Goal: Check status: Check status

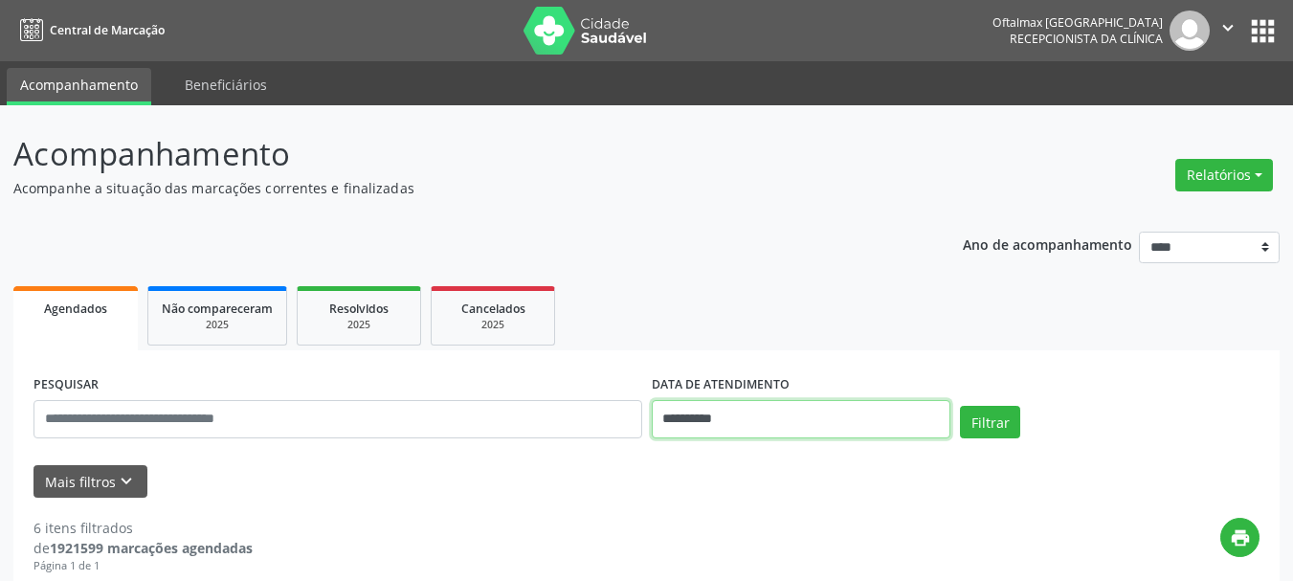
click at [810, 420] on input "**********" at bounding box center [802, 419] width 300 height 38
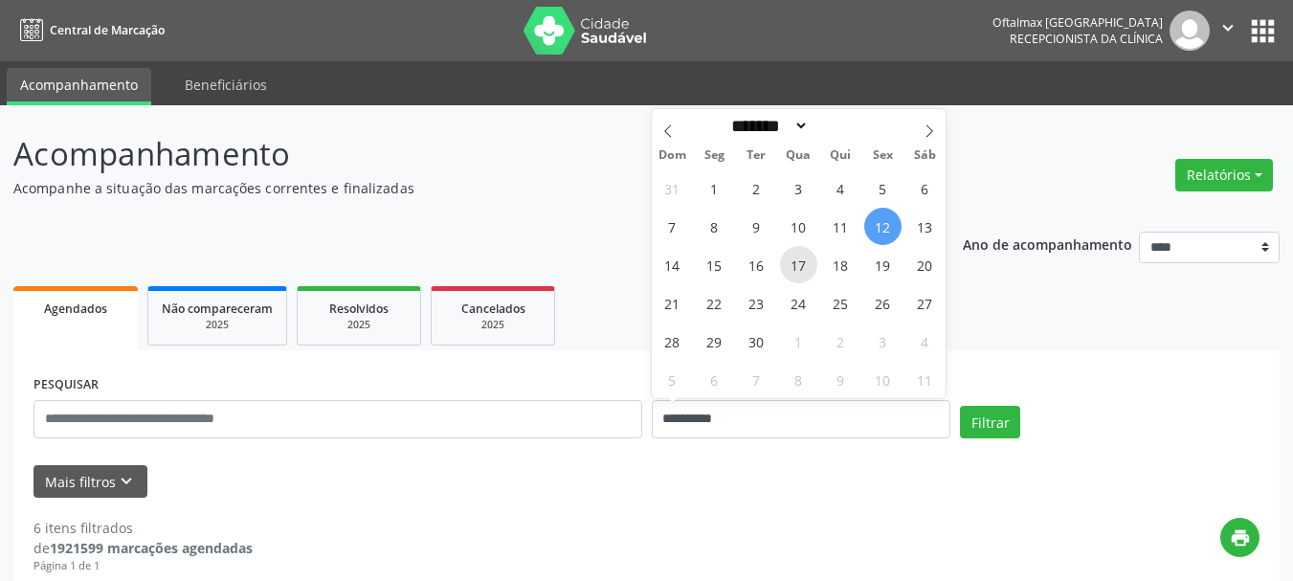
click at [795, 264] on span "17" at bounding box center [798, 264] width 37 height 37
type input "**********"
click at [795, 264] on span "17" at bounding box center [798, 264] width 37 height 37
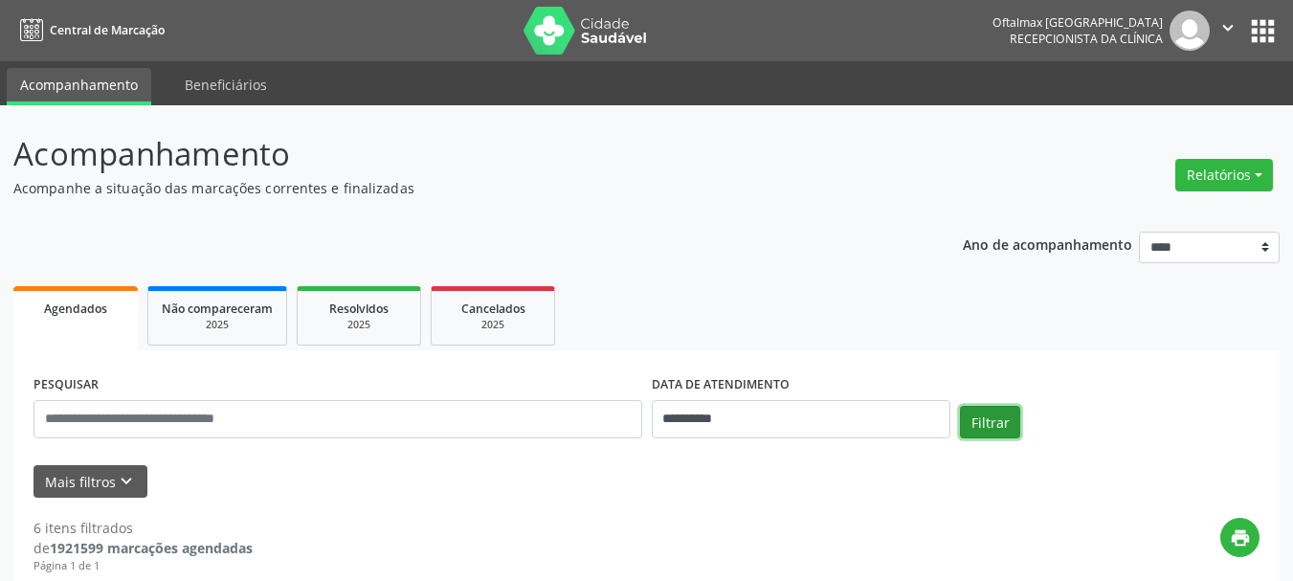
drag, startPoint x: 984, startPoint y: 418, endPoint x: 952, endPoint y: 409, distance: 33.9
click at [984, 417] on button "Filtrar" at bounding box center [990, 422] width 60 height 33
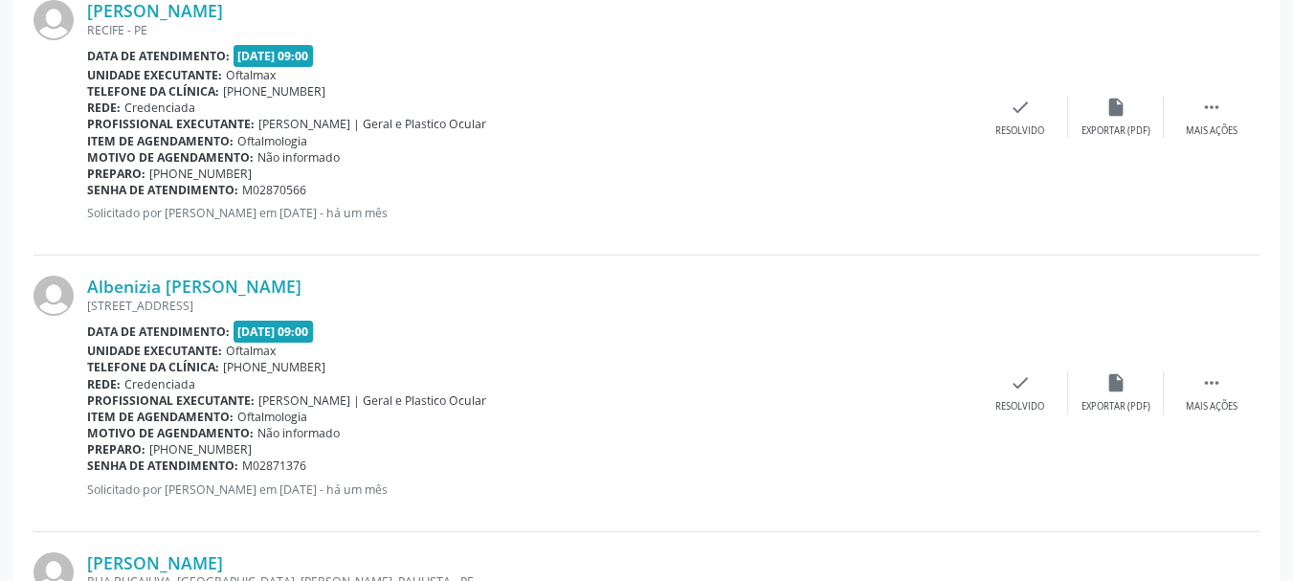
scroll to position [743, 0]
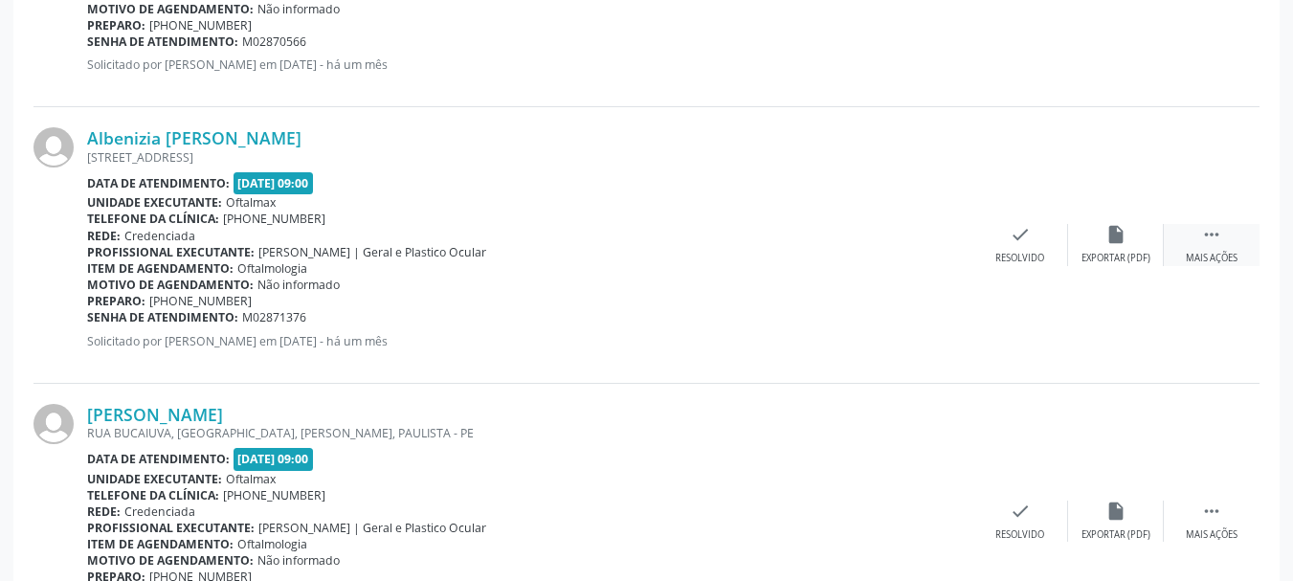
click at [1203, 239] on icon "" at bounding box center [1211, 234] width 21 height 21
click at [1216, 245] on icon "" at bounding box center [1211, 234] width 21 height 21
click at [168, 133] on link "Albenizia [PERSON_NAME]" at bounding box center [194, 137] width 214 height 21
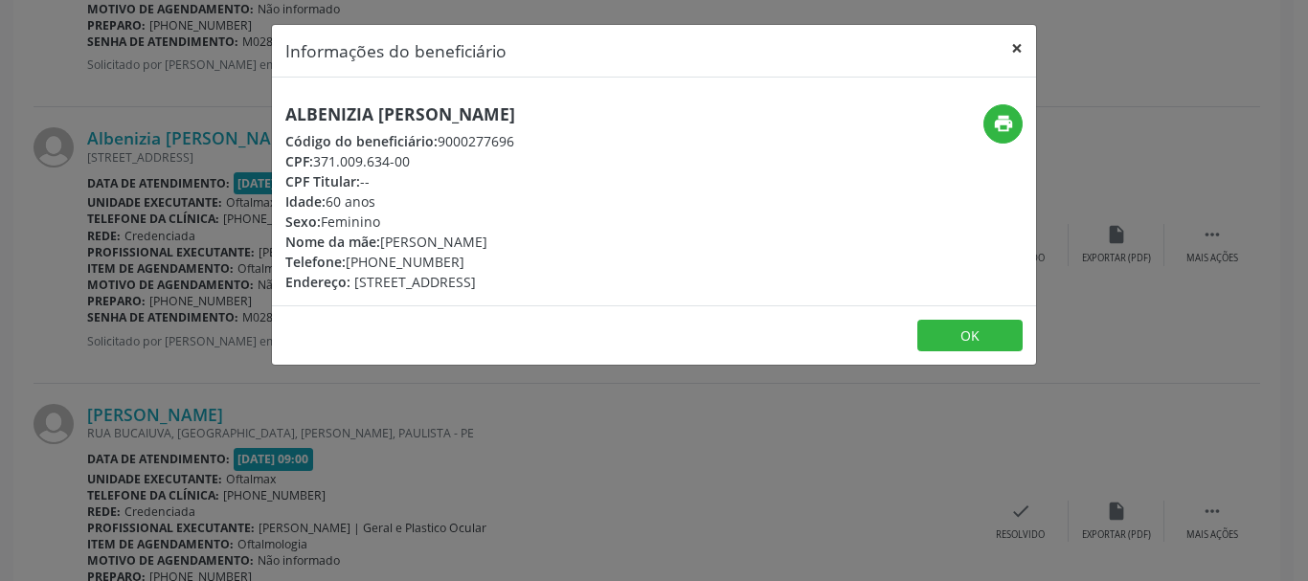
click at [1021, 54] on button "×" at bounding box center [1017, 48] width 38 height 47
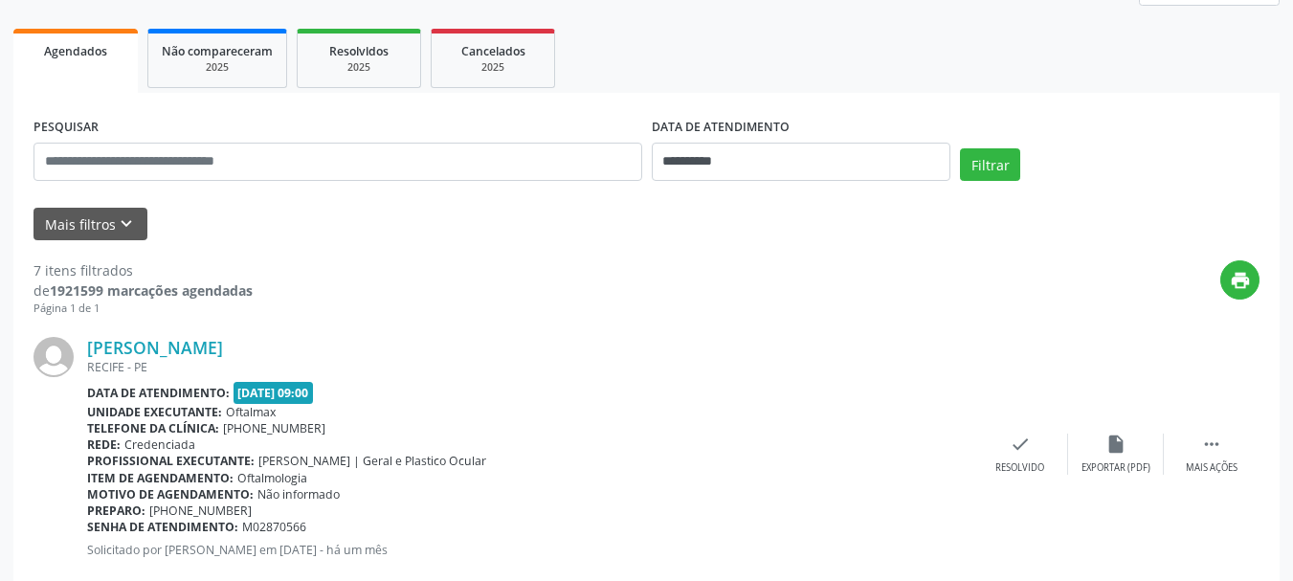
scroll to position [0, 0]
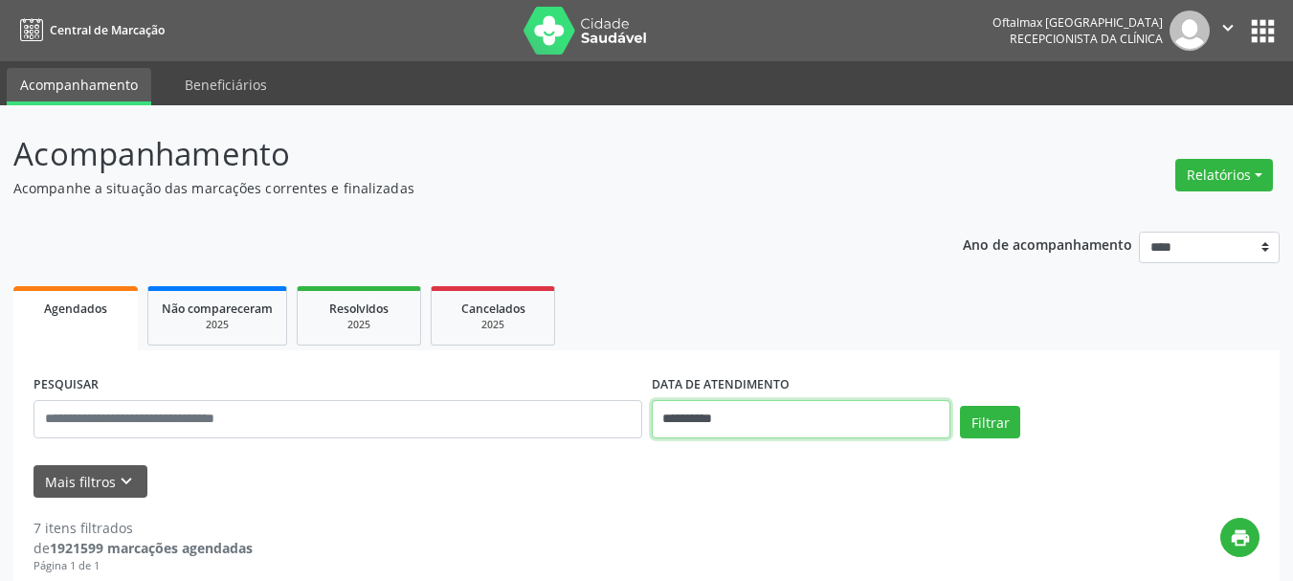
click at [753, 424] on input "**********" at bounding box center [802, 419] width 300 height 38
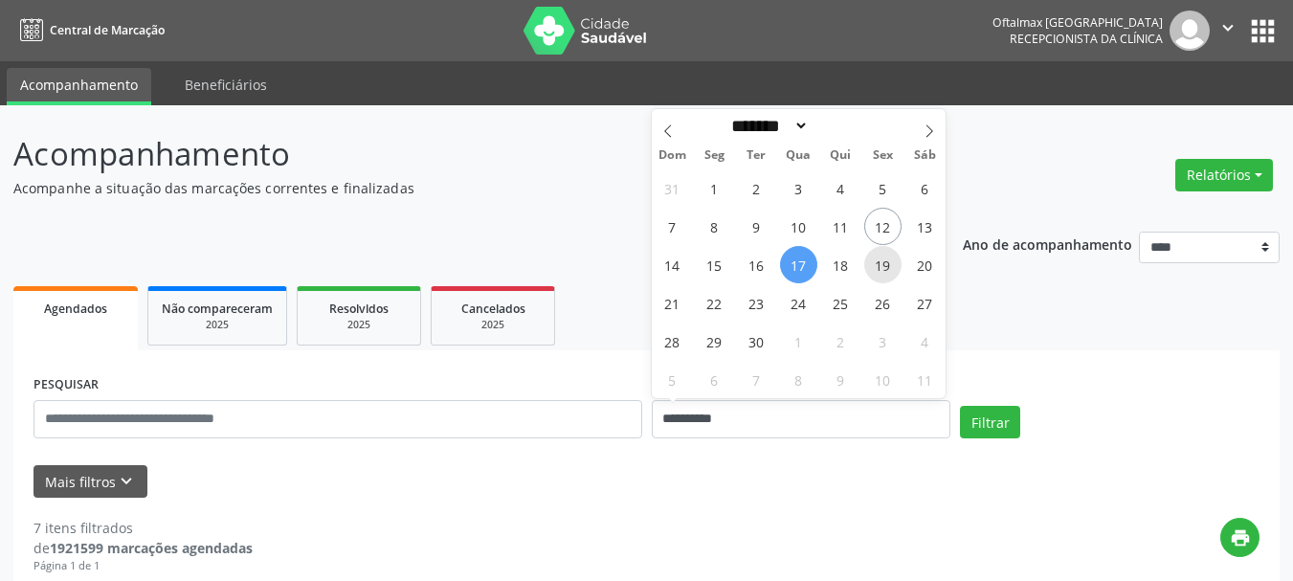
click at [886, 261] on span "19" at bounding box center [882, 264] width 37 height 37
type input "**********"
click at [884, 262] on span "19" at bounding box center [882, 264] width 37 height 37
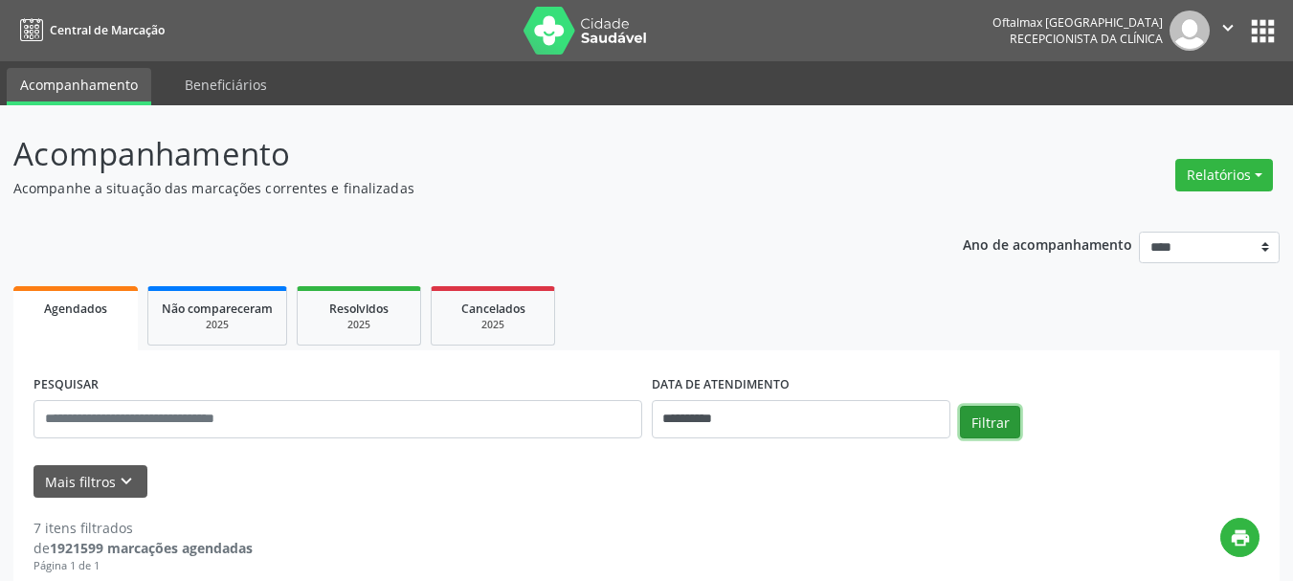
click at [987, 411] on button "Filtrar" at bounding box center [990, 422] width 60 height 33
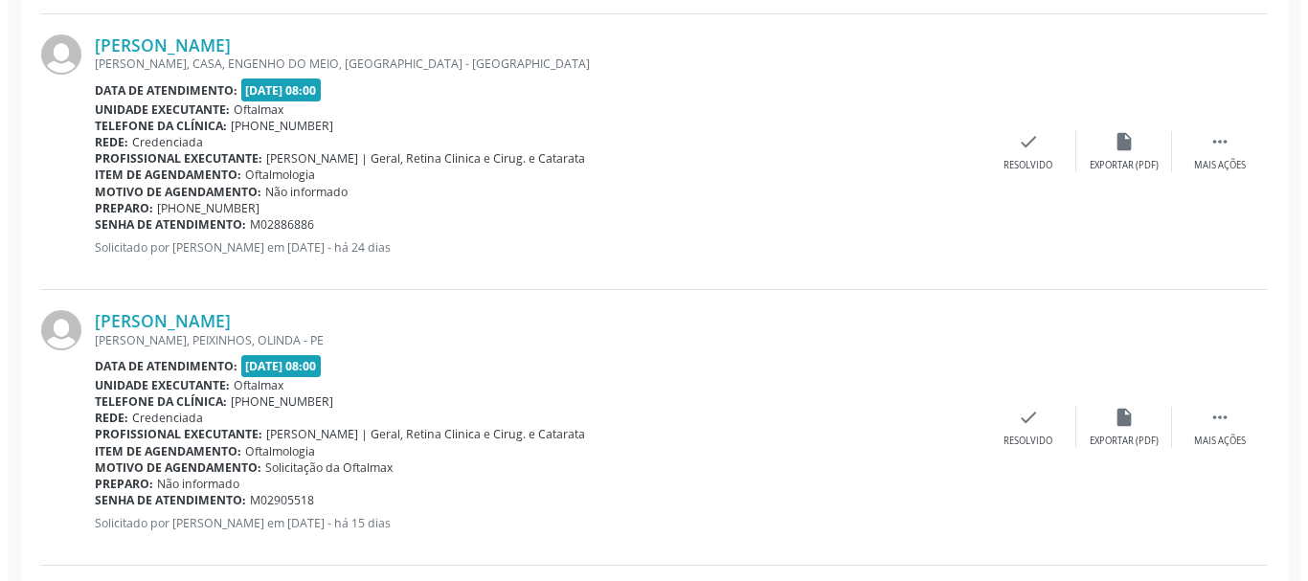
scroll to position [1436, 0]
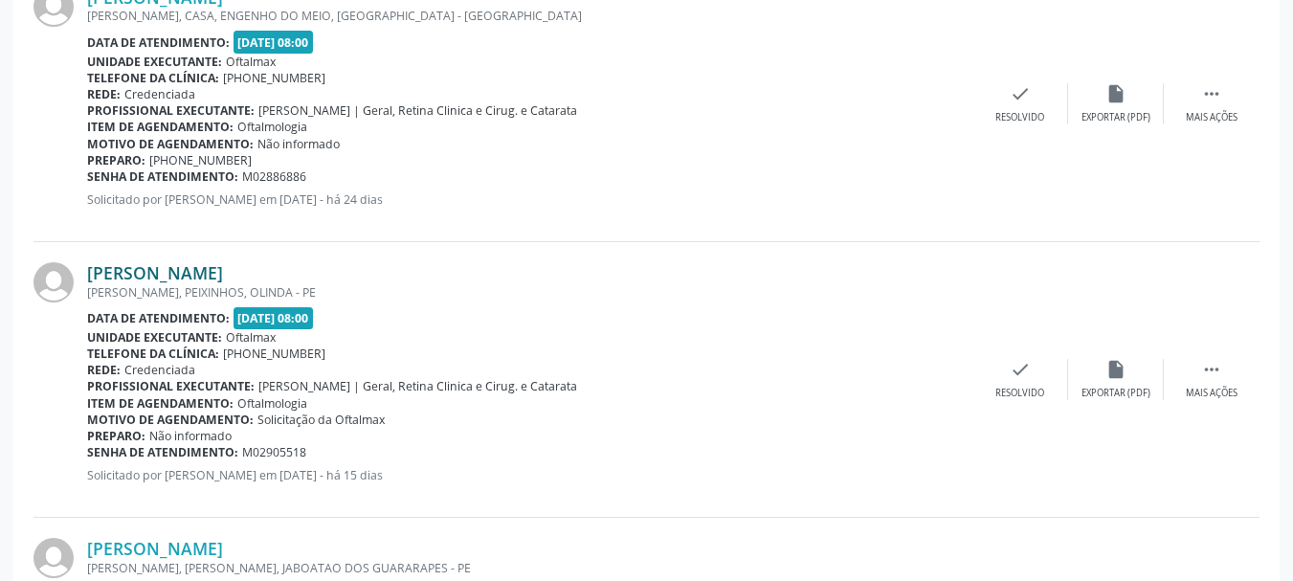
click at [207, 277] on link "[PERSON_NAME]" at bounding box center [155, 272] width 136 height 21
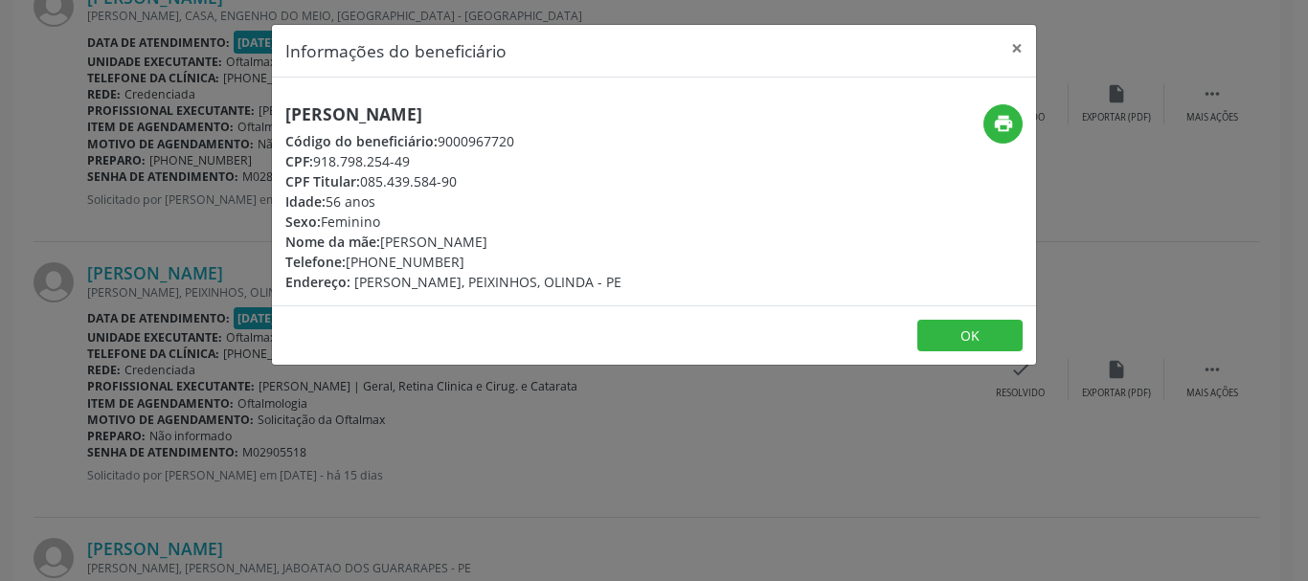
drag, startPoint x: 358, startPoint y: 178, endPoint x: 484, endPoint y: 185, distance: 126.5
click at [483, 185] on div "CPF Titular: 085.439.584-90" at bounding box center [453, 181] width 336 height 20
copy div "085.439.584-90"
drag, startPoint x: 322, startPoint y: 159, endPoint x: 402, endPoint y: 154, distance: 80.6
click at [402, 154] on div "CPF: 918.798.254-49" at bounding box center [453, 161] width 336 height 20
